Goal: Entertainment & Leisure: Consume media (video, audio)

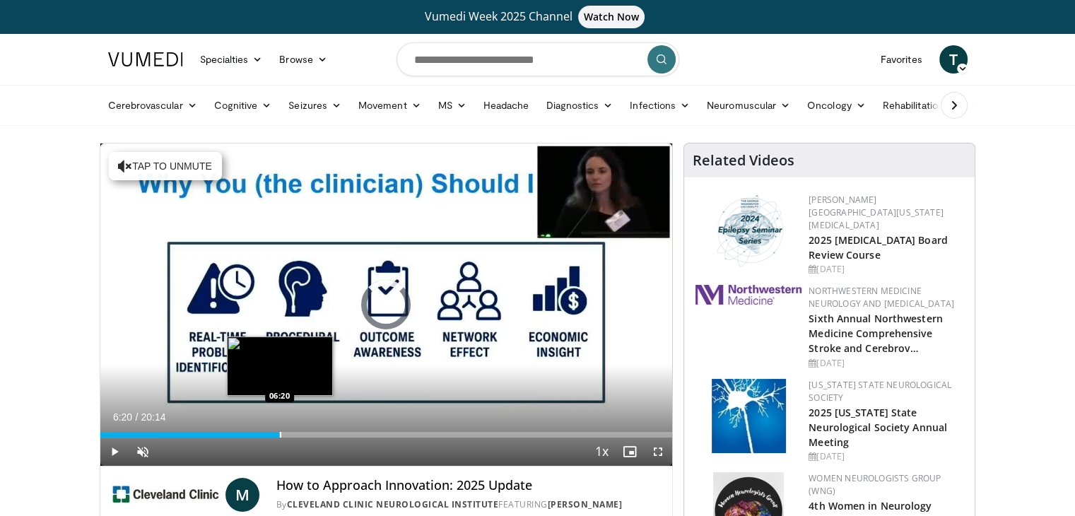
click at [280, 432] on div "Progress Bar" at bounding box center [280, 435] width 1 height 6
